Goal: Find specific page/section: Find specific page/section

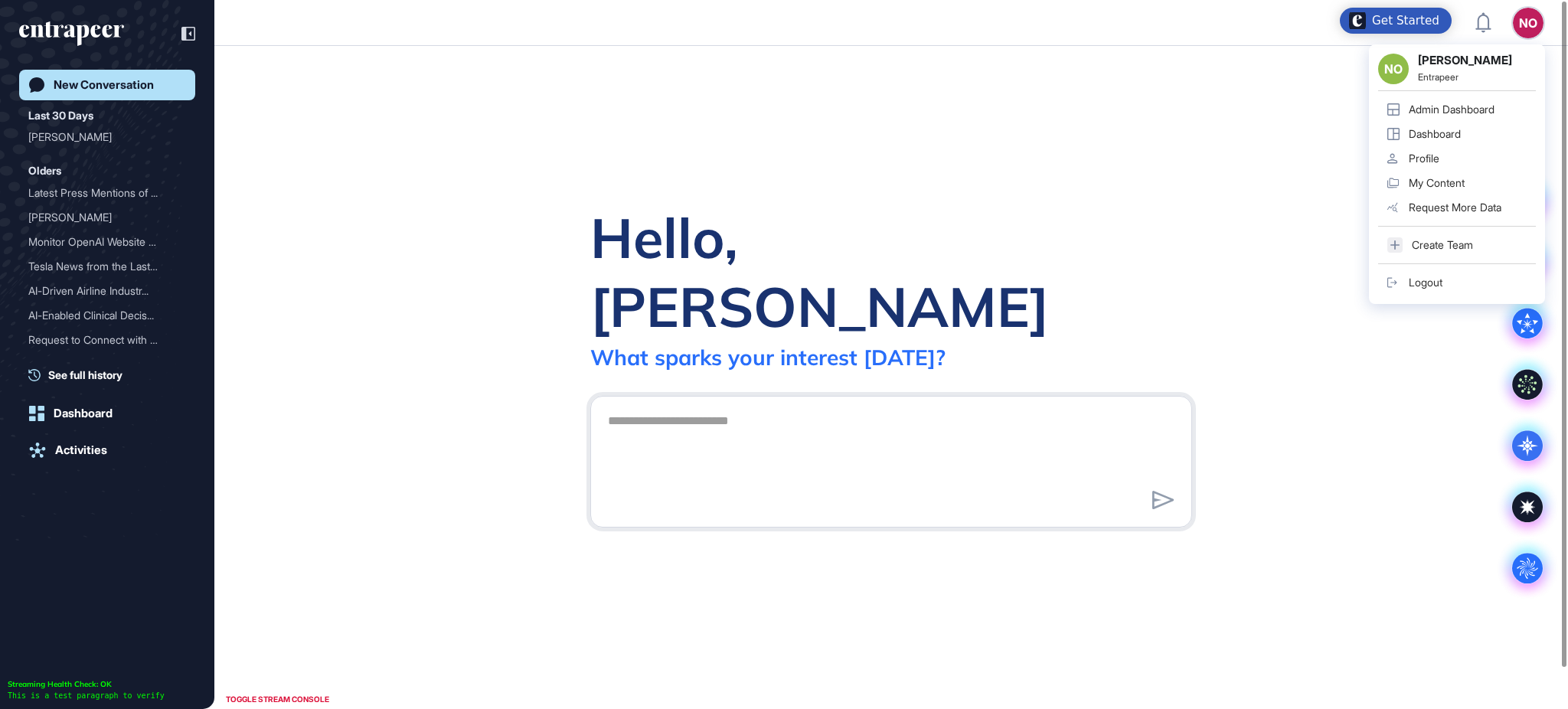
click at [1479, 106] on div "Admin Dashboard" at bounding box center [1450, 109] width 85 height 12
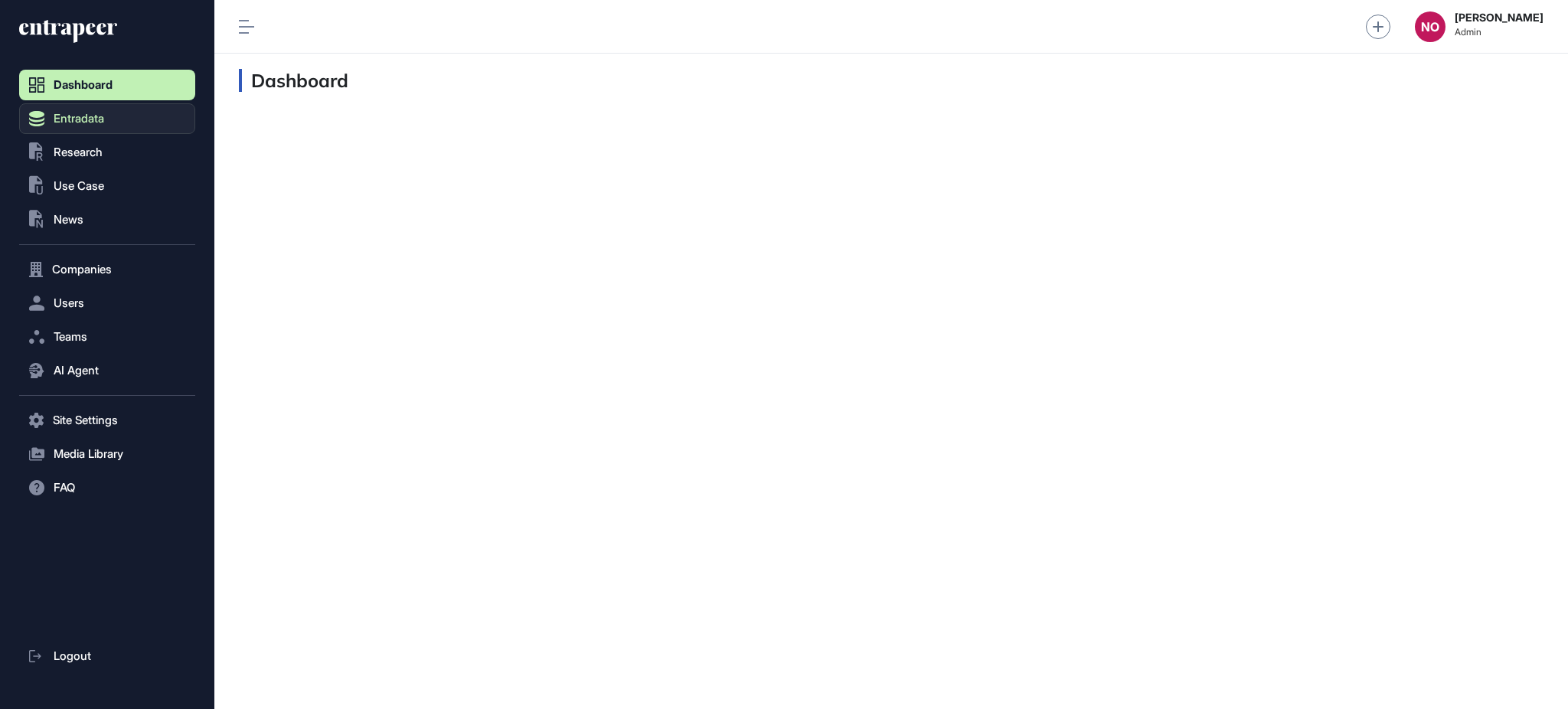
scroll to position [1, 1]
click at [95, 129] on button "Entradata" at bounding box center [107, 118] width 176 height 31
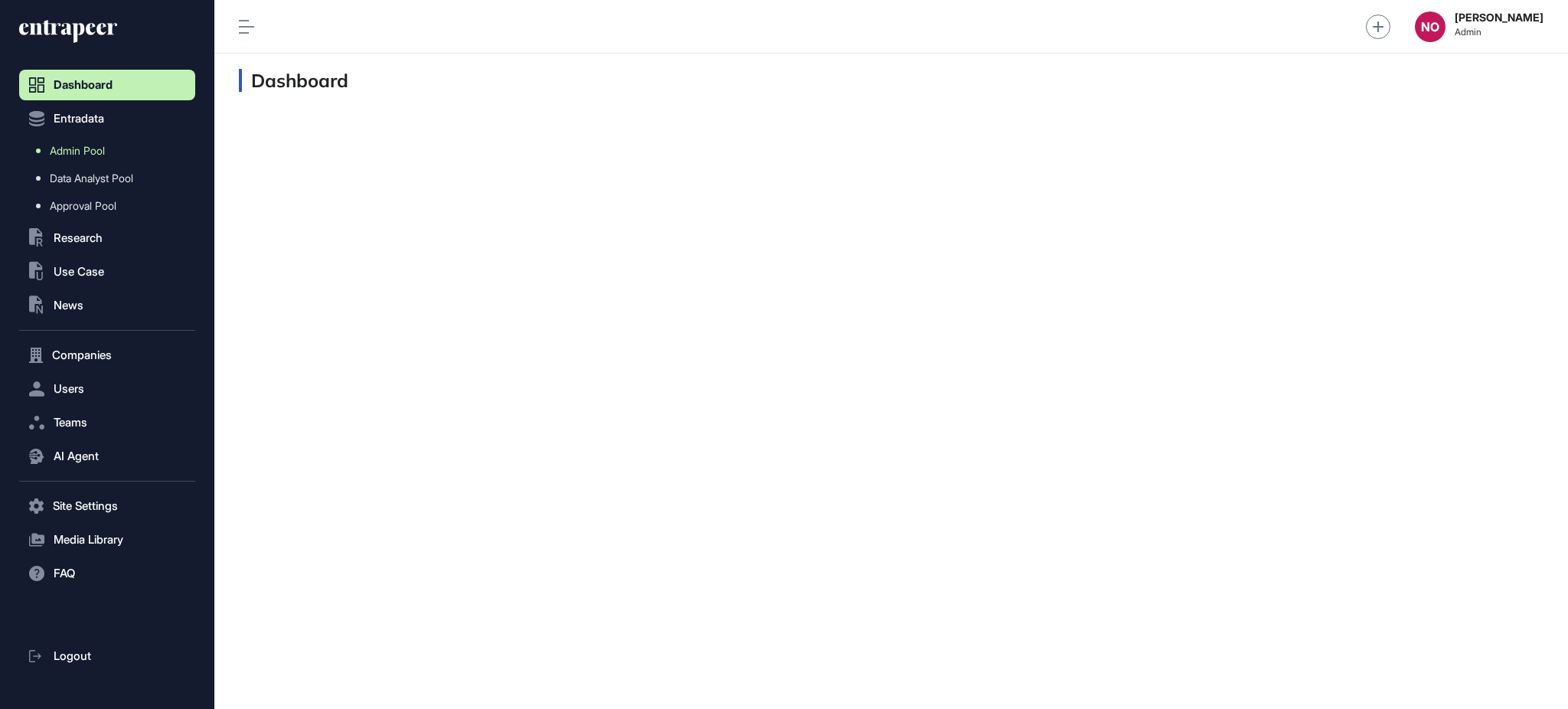
click at [110, 153] on link "Admin Pool" at bounding box center [110, 150] width 168 height 27
